Goal: Task Accomplishment & Management: Use online tool/utility

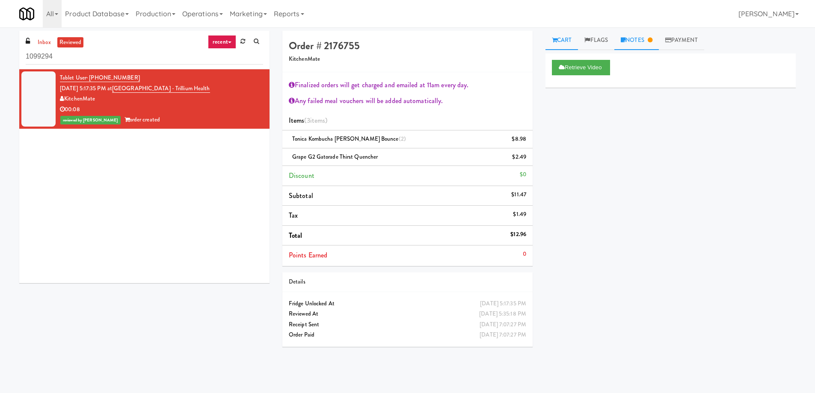
click at [640, 34] on link "Notes" at bounding box center [637, 40] width 45 height 19
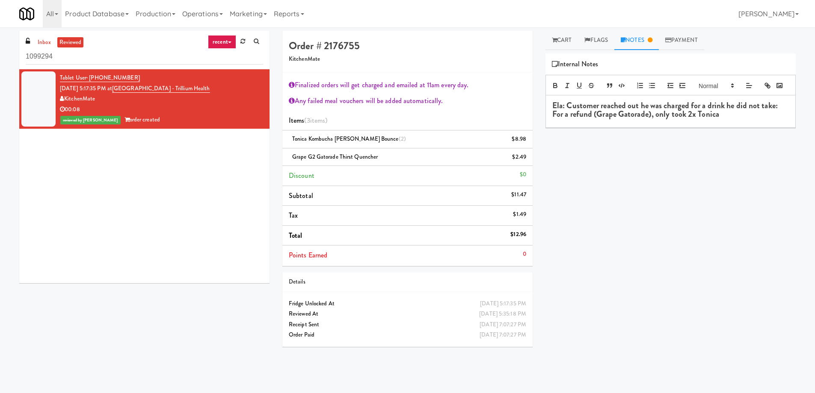
drag, startPoint x: 235, startPoint y: 86, endPoint x: 129, endPoint y: 89, distance: 105.8
click at [129, 89] on div "Tablet User · (647) 391-4507 [DATE] 5:17:35 PM at [GEOGRAPHIC_DATA] - Trillium …" at bounding box center [161, 99] width 203 height 53
click at [245, 89] on div "Tablet User · (647) 391-4507 [DATE] 5:17:35 PM at [GEOGRAPHIC_DATA] - Trillium …" at bounding box center [161, 99] width 203 height 53
drag, startPoint x: 217, startPoint y: 89, endPoint x: 131, endPoint y: 89, distance: 86.0
click at [131, 89] on div "Tablet User · (647) 391-4507 [DATE] 5:17:35 PM at [GEOGRAPHIC_DATA] - Trillium …" at bounding box center [161, 99] width 203 height 53
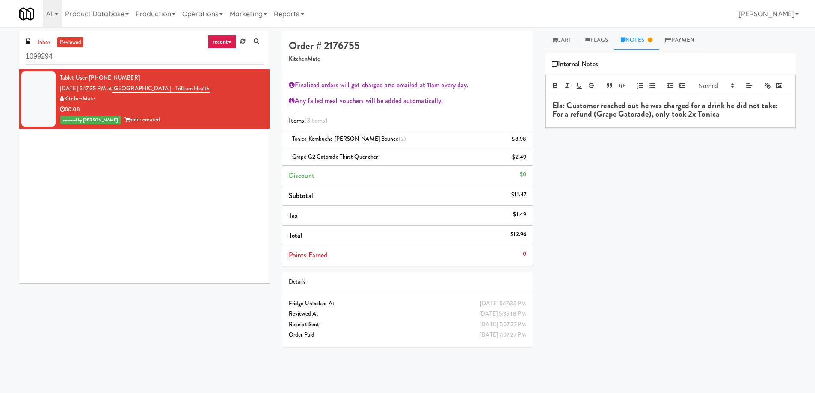
click at [637, 39] on link "Notes" at bounding box center [637, 40] width 45 height 19
drag, startPoint x: 562, startPoint y: 30, endPoint x: 562, endPoint y: 35, distance: 5.6
click at [562, 35] on div "inbox reviewed recent all unclear take inventory issue suspicious failed recent…" at bounding box center [407, 200] width 815 height 347
click at [561, 38] on link "Cart" at bounding box center [562, 40] width 33 height 19
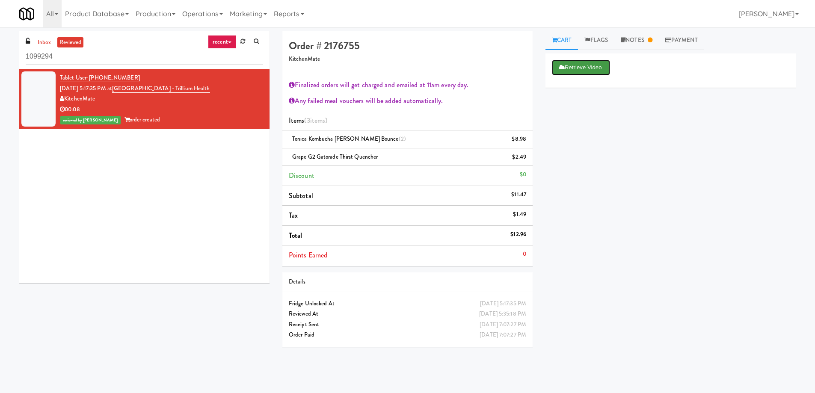
click at [583, 63] on button "Retrieve Video" at bounding box center [581, 67] width 58 height 15
click at [628, 54] on div "Retrieve Video" at bounding box center [671, 71] width 250 height 34
click at [633, 46] on link "Notes" at bounding box center [637, 40] width 45 height 19
